Goal: Task Accomplishment & Management: Use online tool/utility

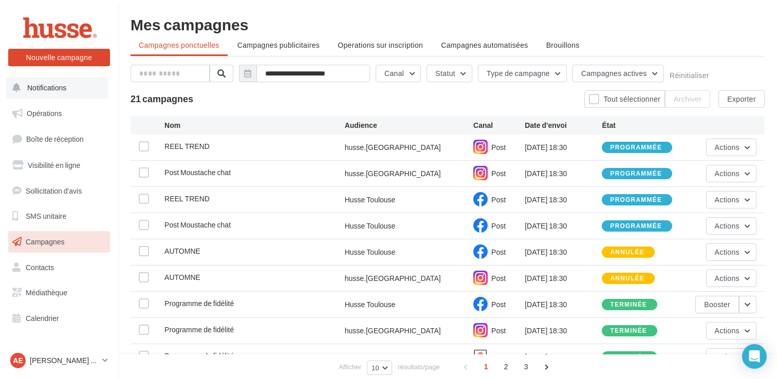
click at [80, 89] on button "Notifications" at bounding box center [57, 88] width 102 height 22
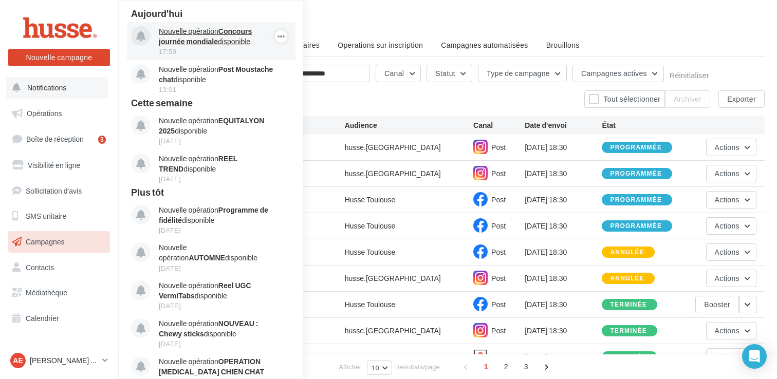
click at [202, 41] on strong "Concours journée mondiale" at bounding box center [205, 36] width 93 height 19
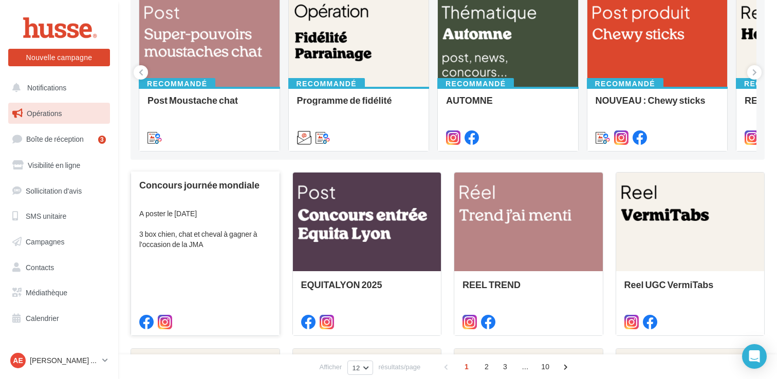
scroll to position [126, 0]
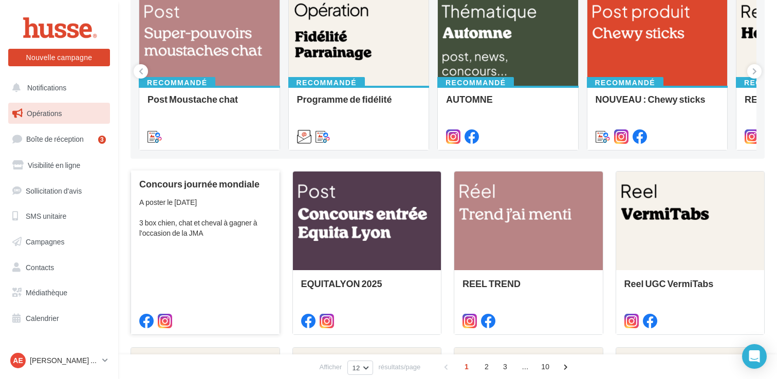
click at [198, 233] on div "A poster le samedi 4 octobre 3 box chien, chat et cheval à gagner à l'occasion …" at bounding box center [205, 217] width 132 height 41
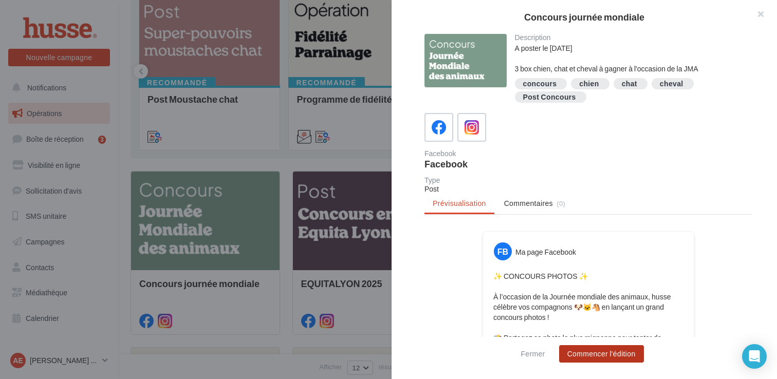
click at [601, 356] on button "Commencer l'édition" at bounding box center [601, 353] width 85 height 17
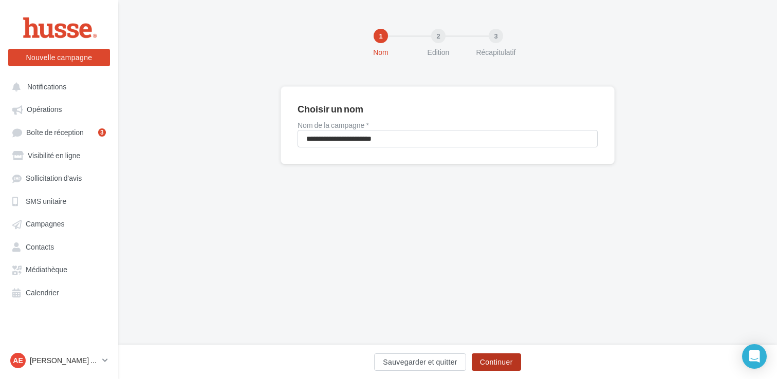
click at [494, 362] on button "Continuer" at bounding box center [495, 361] width 49 height 17
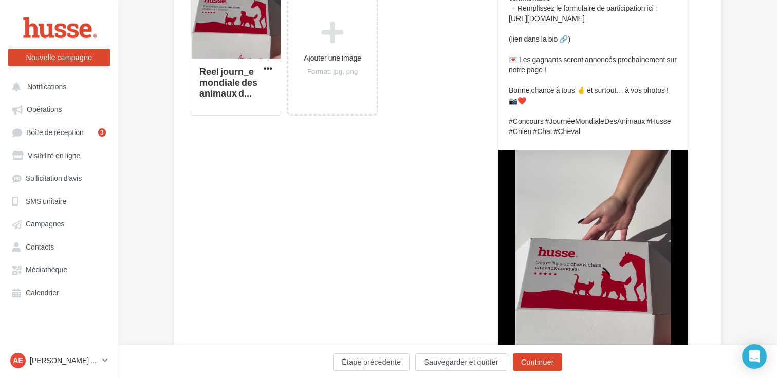
scroll to position [314, 0]
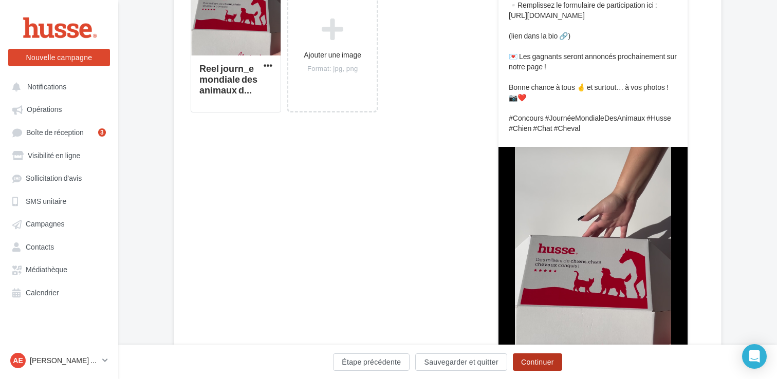
click at [539, 363] on button "Continuer" at bounding box center [537, 361] width 49 height 17
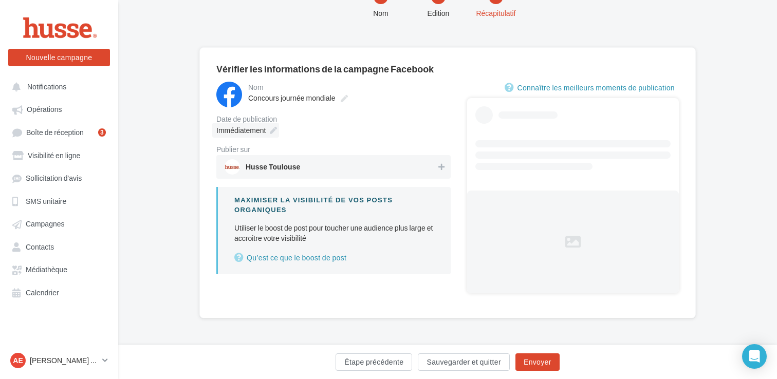
scroll to position [12, 0]
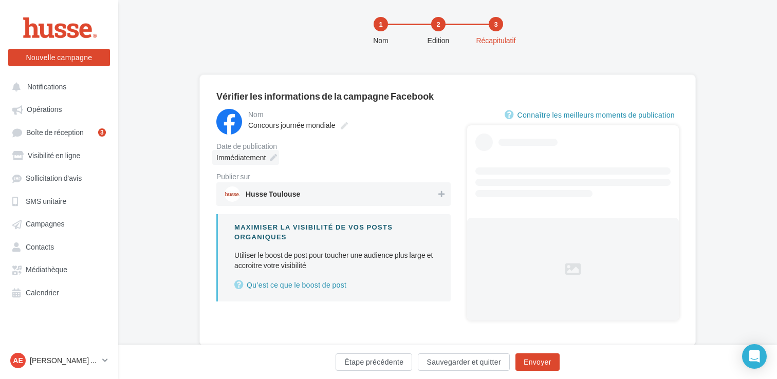
click at [256, 158] on span "Immédiatement" at bounding box center [240, 157] width 49 height 9
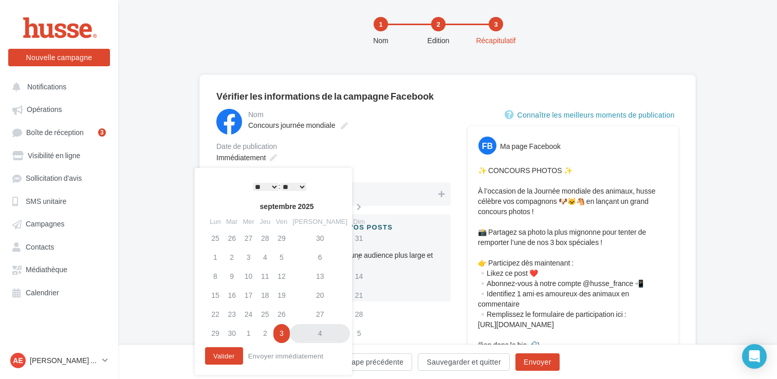
click at [310, 333] on td "4" at bounding box center [320, 333] width 60 height 19
click at [296, 187] on select "** ** ** ** ** **" at bounding box center [293, 187] width 26 height 8
click at [389, 153] on div "Immédiatement" at bounding box center [333, 157] width 234 height 15
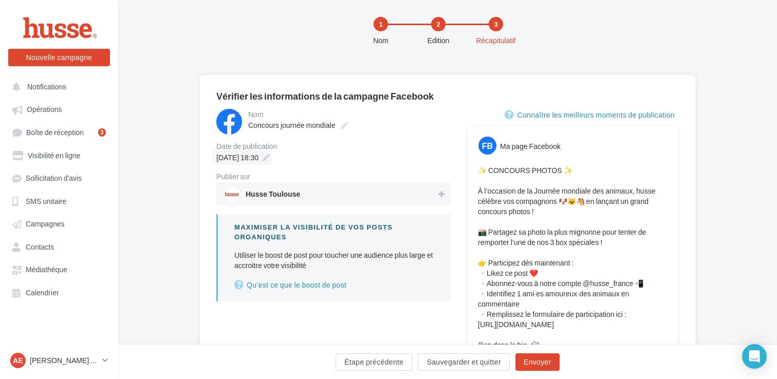
click at [272, 158] on div "04/10/2025 à 18:30" at bounding box center [242, 157] width 60 height 15
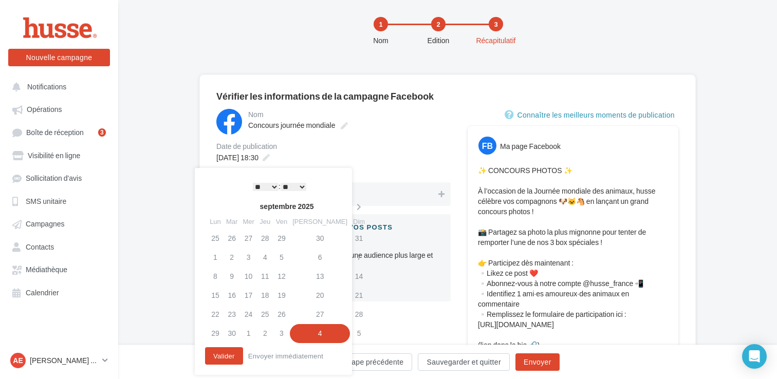
click at [291, 184] on select "** ** ** ** ** **" at bounding box center [293, 187] width 26 height 8
click at [332, 154] on div "04/10/2025 à 18:30" at bounding box center [333, 157] width 234 height 15
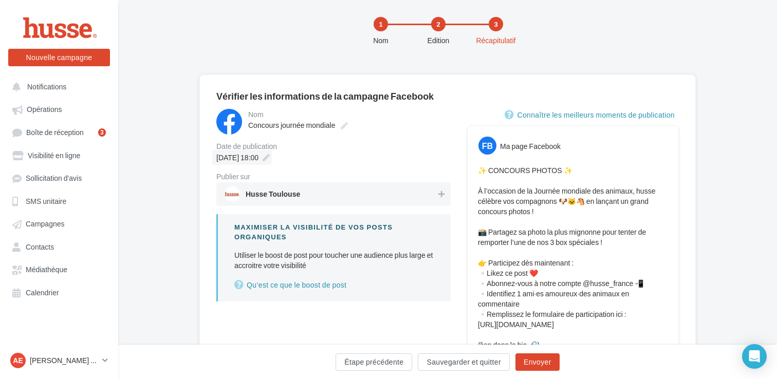
click at [258, 155] on span "04/10/2025 à 18:00" at bounding box center [237, 157] width 42 height 9
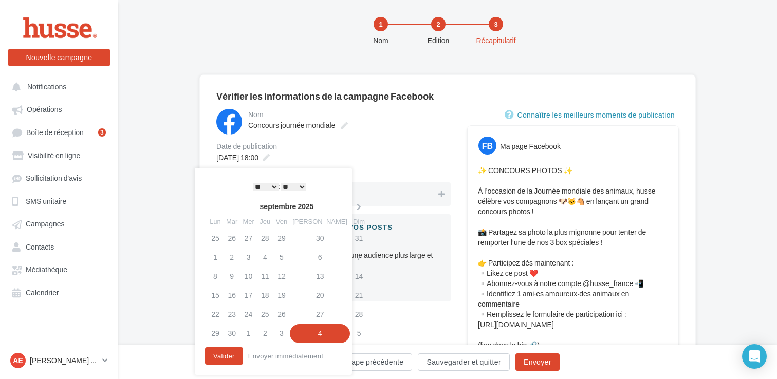
click at [267, 187] on select "* * * * * * * * * * ** ** ** ** ** ** ** ** ** ** ** ** ** **" at bounding box center [266, 187] width 26 height 8
click at [351, 151] on div "04/10/2025 à 18:00" at bounding box center [333, 157] width 234 height 15
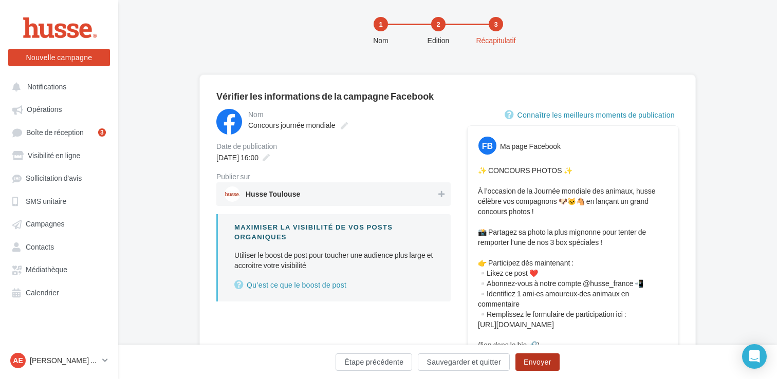
click at [537, 363] on button "Envoyer" at bounding box center [537, 361] width 44 height 17
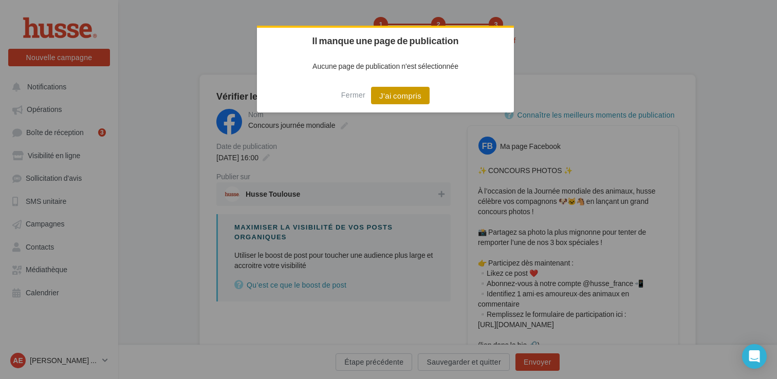
click at [404, 103] on button "J'ai compris" at bounding box center [400, 95] width 59 height 17
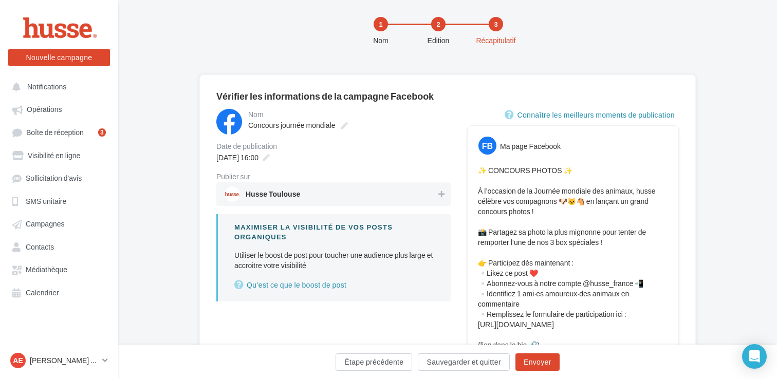
click at [432, 195] on span "Husse Toulouse" at bounding box center [330, 193] width 212 height 15
click at [526, 370] on button "Envoyer" at bounding box center [537, 361] width 44 height 17
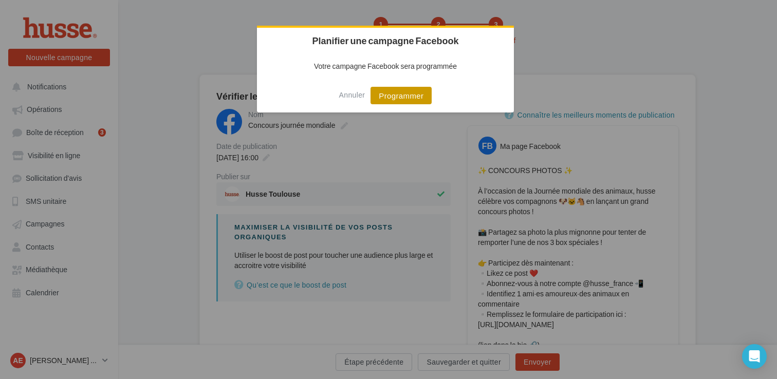
click at [409, 96] on button "Programmer" at bounding box center [400, 95] width 61 height 17
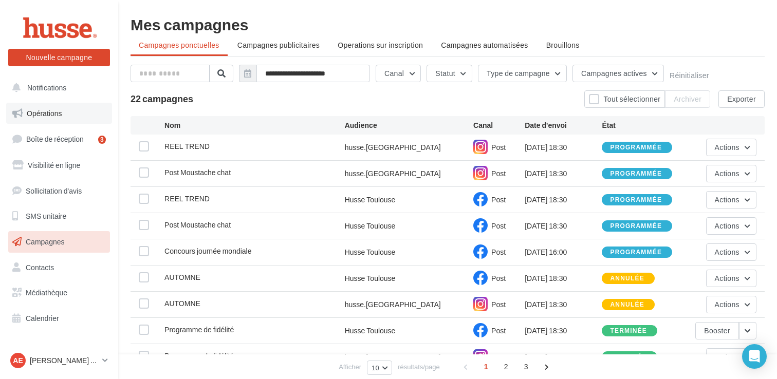
click at [68, 118] on link "Opérations" at bounding box center [59, 114] width 106 height 22
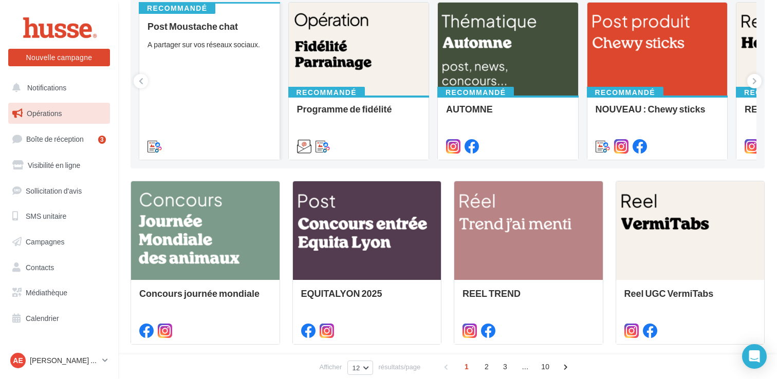
scroll to position [119, 0]
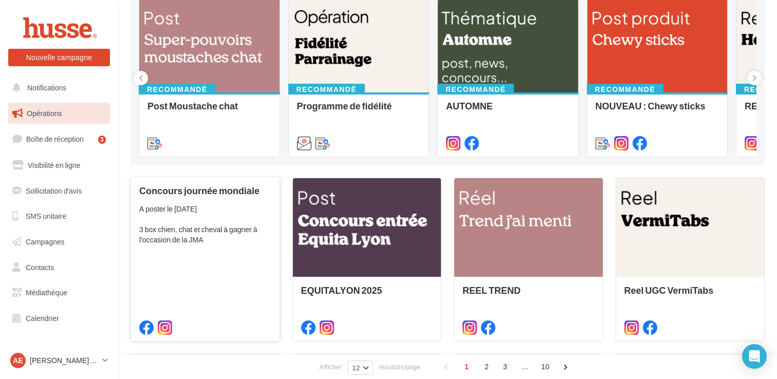
click at [212, 238] on div "A poster le samedi 4 octobre 3 box chien, chat et cheval à gagner à l'occasion …" at bounding box center [205, 224] width 132 height 41
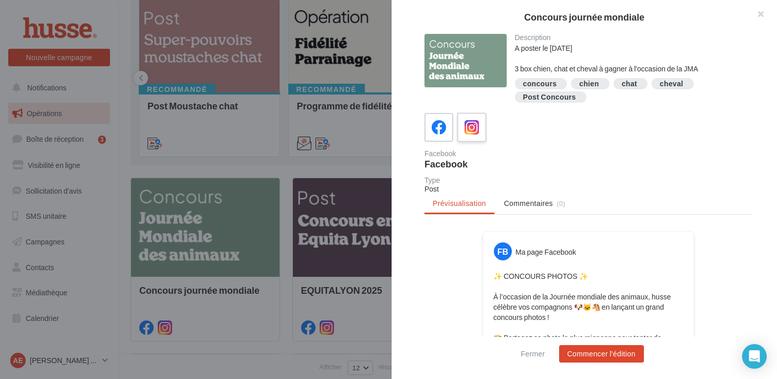
click at [476, 131] on icon at bounding box center [471, 127] width 15 height 15
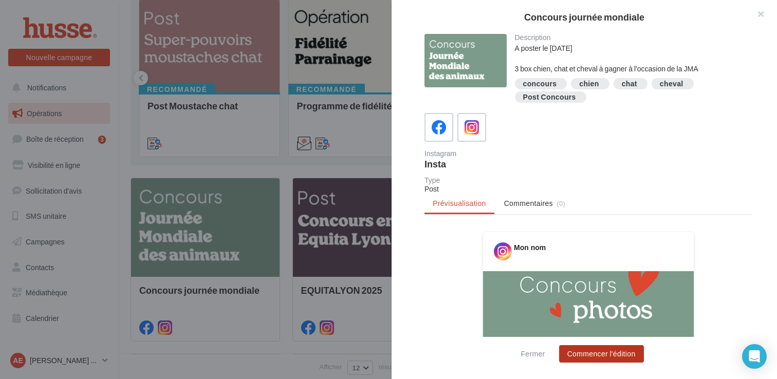
click at [597, 355] on button "Commencer l'édition" at bounding box center [601, 353] width 85 height 17
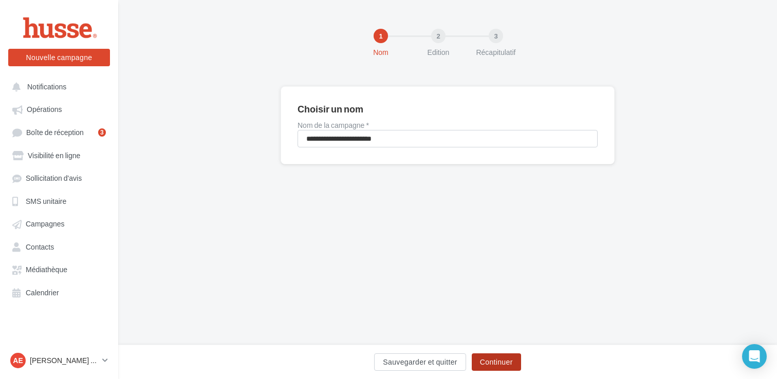
click at [503, 353] on button "Continuer" at bounding box center [495, 361] width 49 height 17
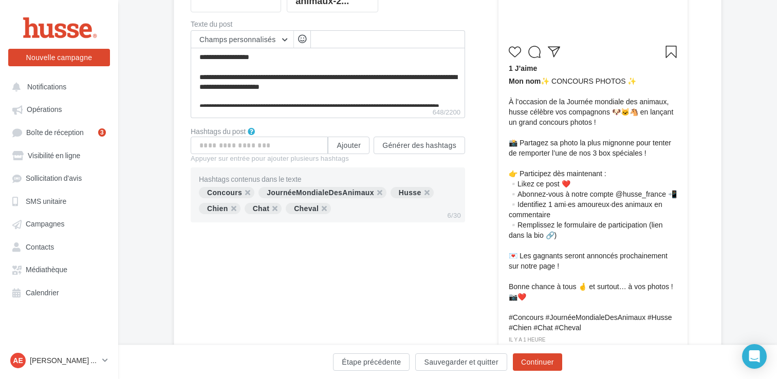
scroll to position [321, 0]
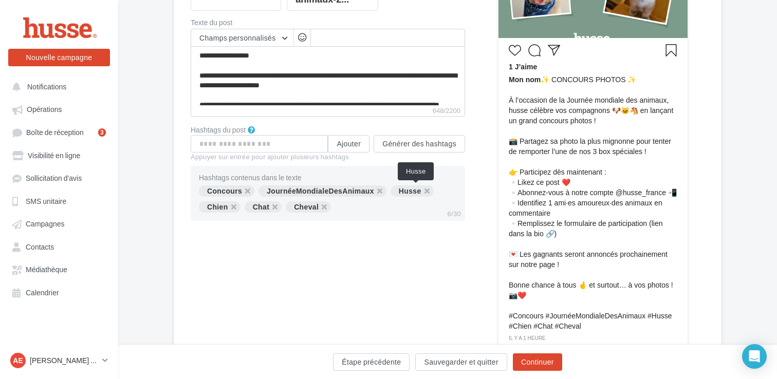
click at [411, 187] on div "Husse" at bounding box center [411, 190] width 43 height 11
click at [532, 358] on button "Continuer" at bounding box center [537, 361] width 49 height 17
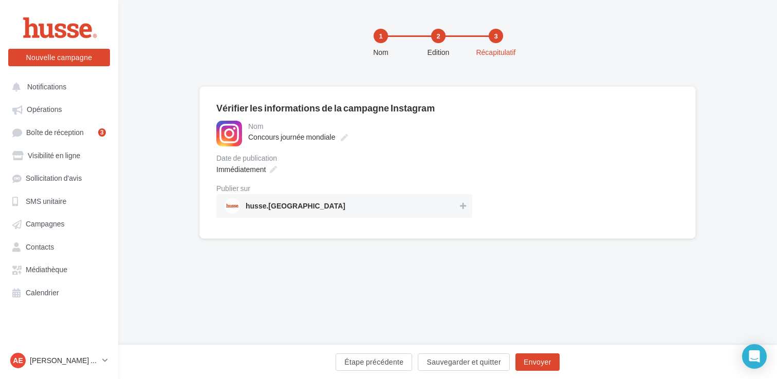
click at [466, 68] on div "1 Nom 2 Edition 3 Récapitulatif" at bounding box center [464, 47] width 658 height 62
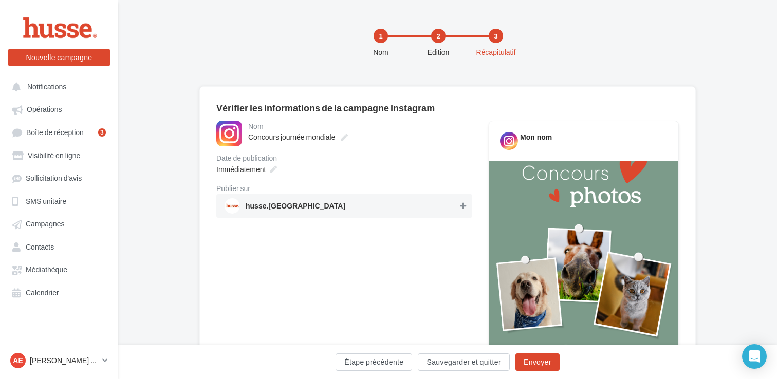
click at [460, 205] on icon at bounding box center [463, 205] width 6 height 7
click at [262, 167] on span "Immédiatement" at bounding box center [240, 169] width 49 height 9
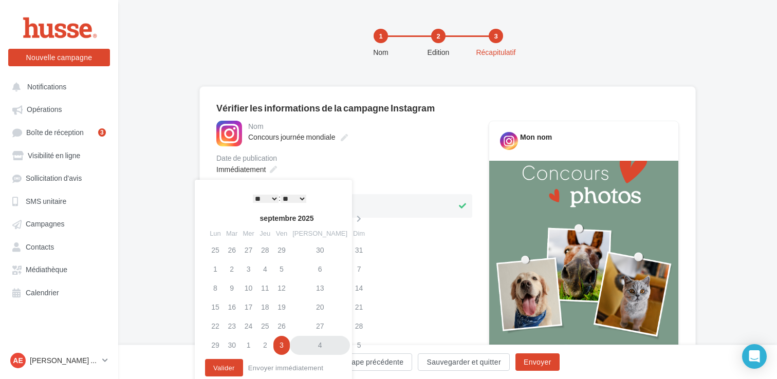
click at [310, 348] on td "4" at bounding box center [320, 345] width 60 height 19
click at [263, 203] on div "* * * * * * * * * * ** ** ** ** ** ** ** ** ** ** ** ** ** ** : ** ** ** ** ** …" at bounding box center [280, 198] width 104 height 15
click at [257, 197] on select "* * * * * * * * * * ** ** ** ** ** ** ** ** ** ** ** ** ** **" at bounding box center [266, 199] width 26 height 8
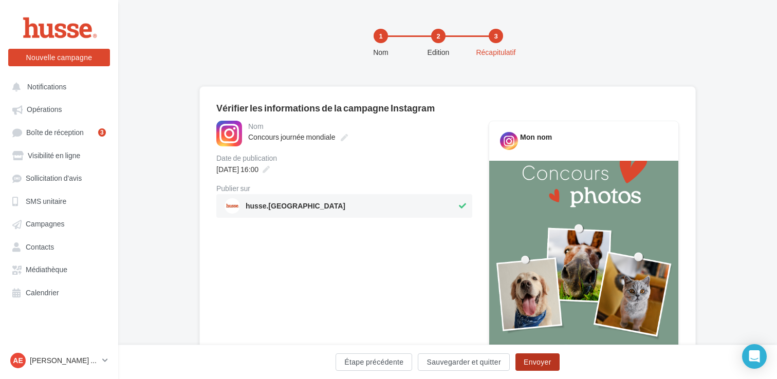
click at [532, 360] on button "Envoyer" at bounding box center [537, 361] width 44 height 17
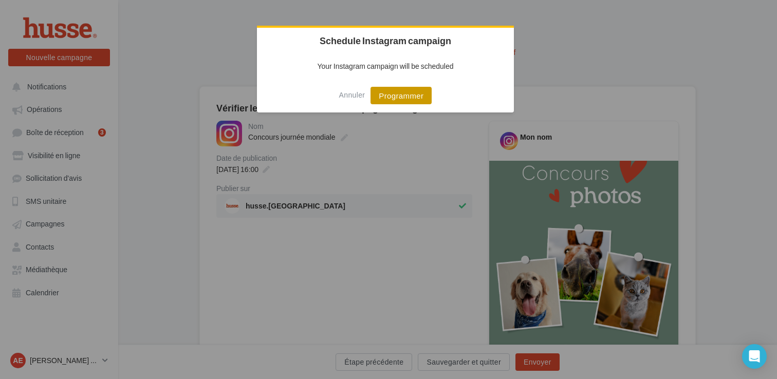
click at [406, 103] on button "Programmer" at bounding box center [400, 95] width 61 height 17
